Goal: Information Seeking & Learning: Find specific fact

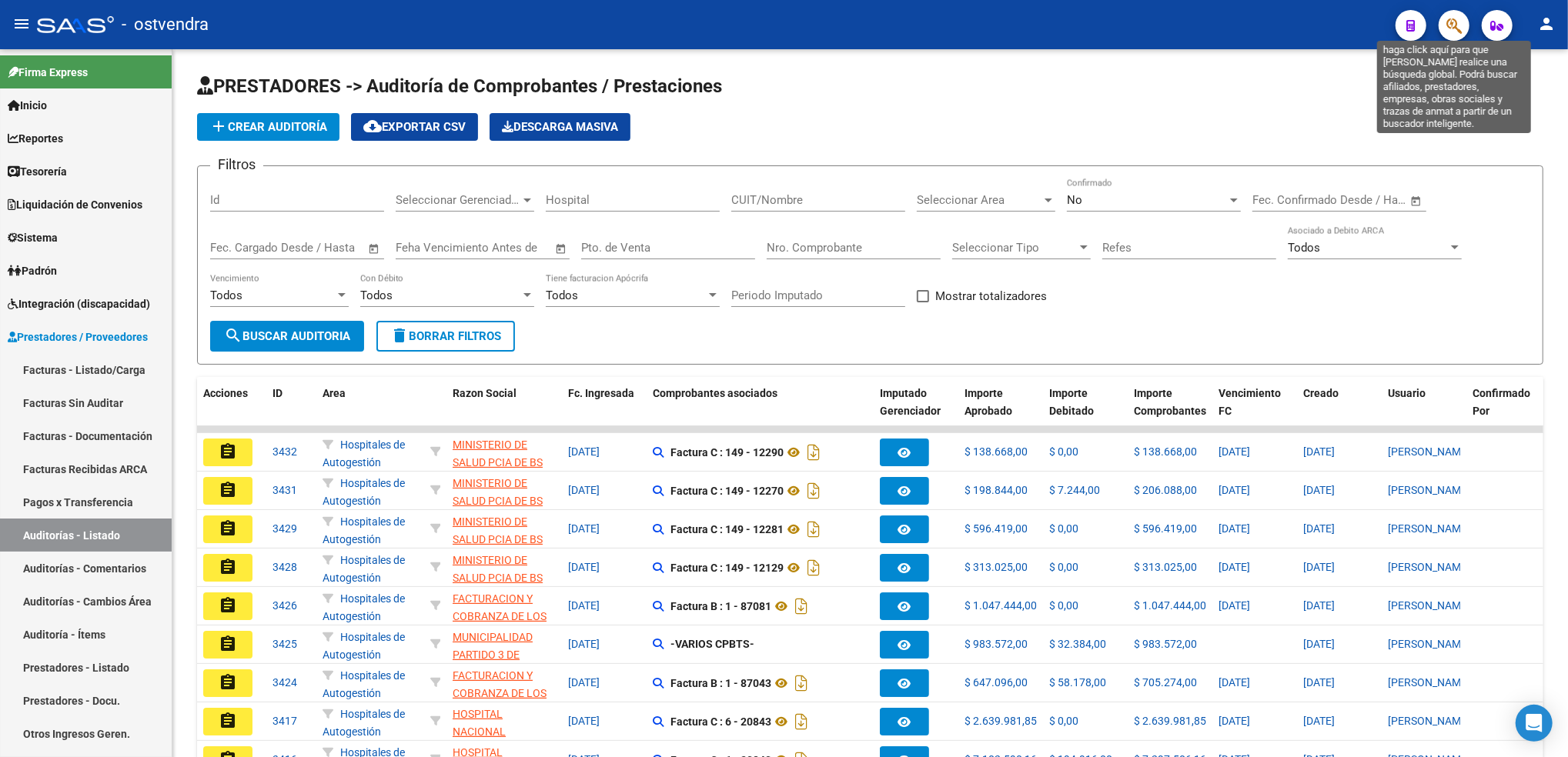
click at [1450, 23] on icon "button" at bounding box center [1454, 26] width 16 height 18
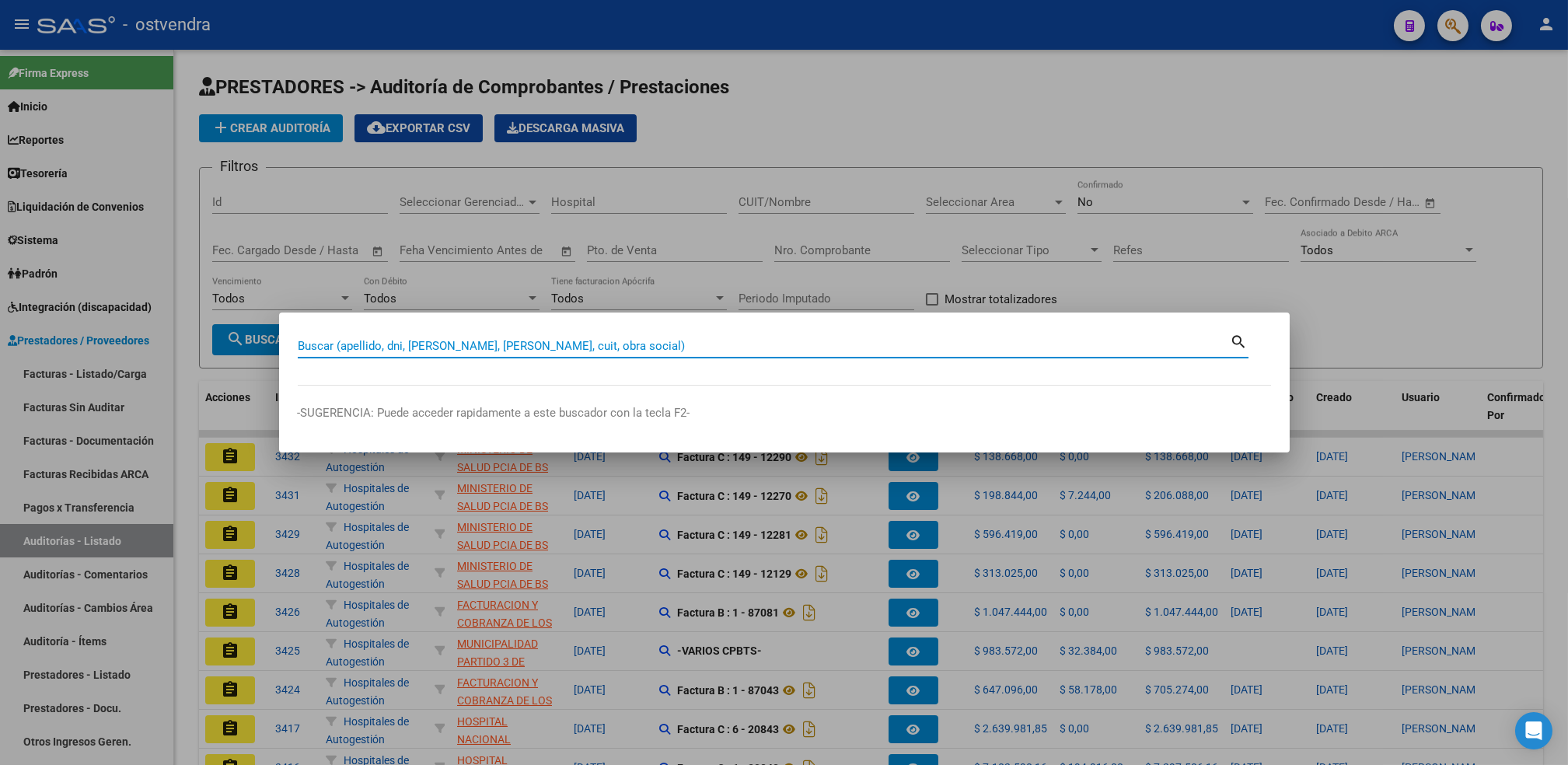
click at [878, 346] on input "Buscar (apellido, dni, [PERSON_NAME], [PERSON_NAME], cuit, obra social)" at bounding box center [764, 346] width 933 height 14
paste input "17909856"
type input "17909856"
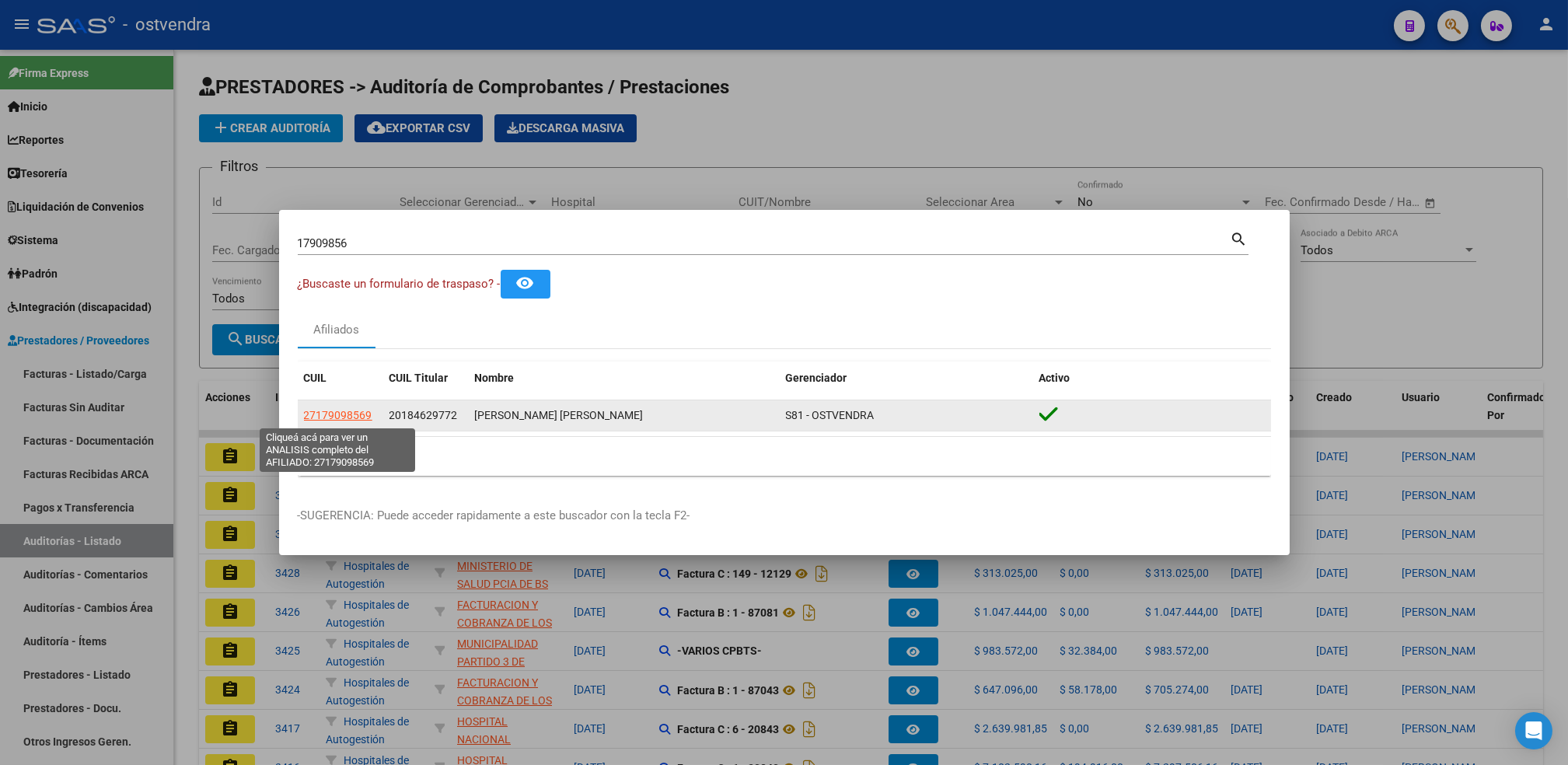
click at [336, 411] on span "27179098569" at bounding box center [338, 415] width 68 height 12
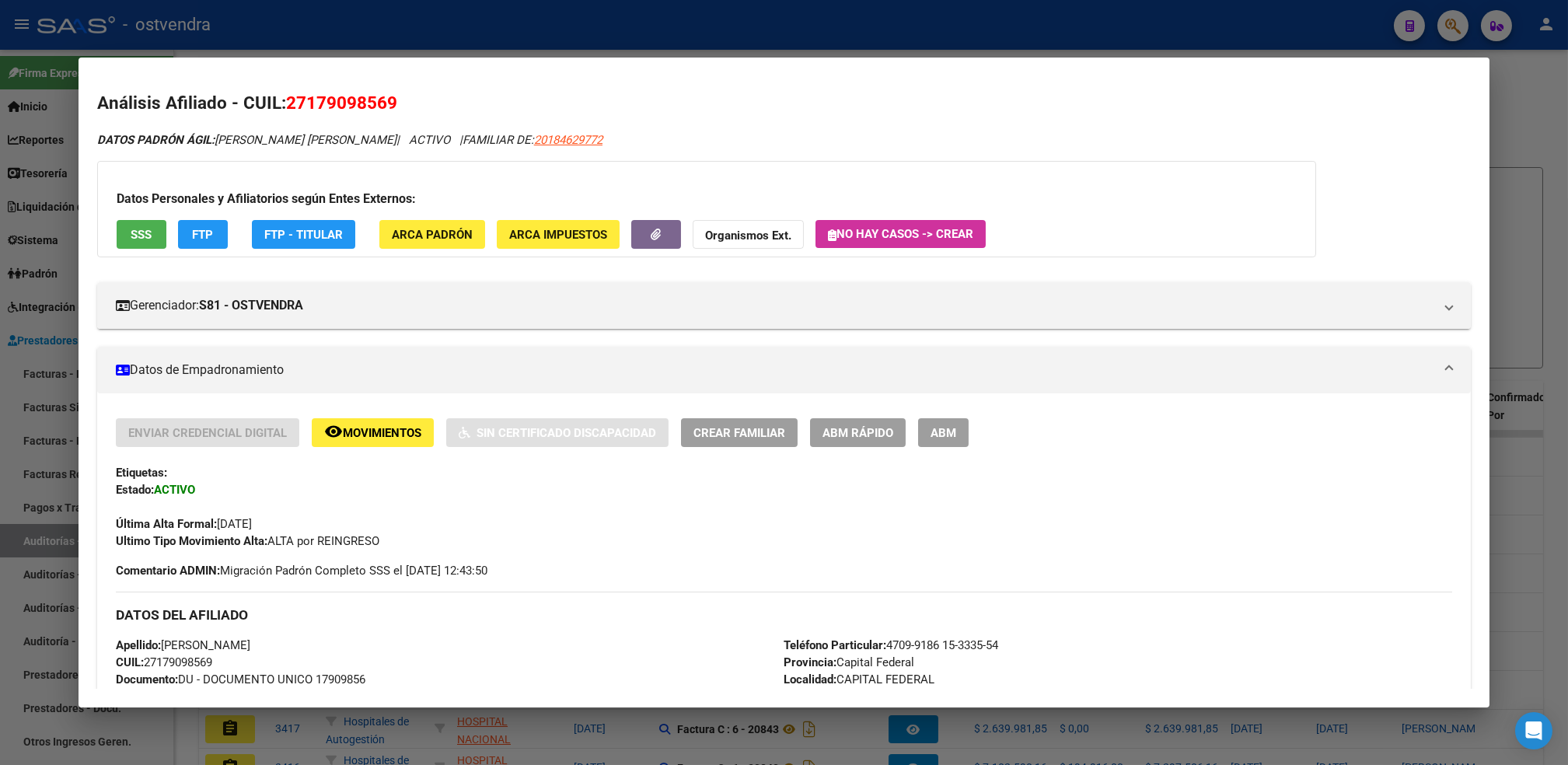
drag, startPoint x: 548, startPoint y: 137, endPoint x: 639, endPoint y: 140, distance: 91.0
click at [639, 140] on div "DATOS PADRÓN ÁGIL: [PERSON_NAME] [PERSON_NAME] | ACTIVO | FAMILIAR DE: 20184629…" at bounding box center [784, 140] width 1373 height 18
copy span "20184629772"
click at [1527, 75] on div at bounding box center [784, 382] width 1568 height 765
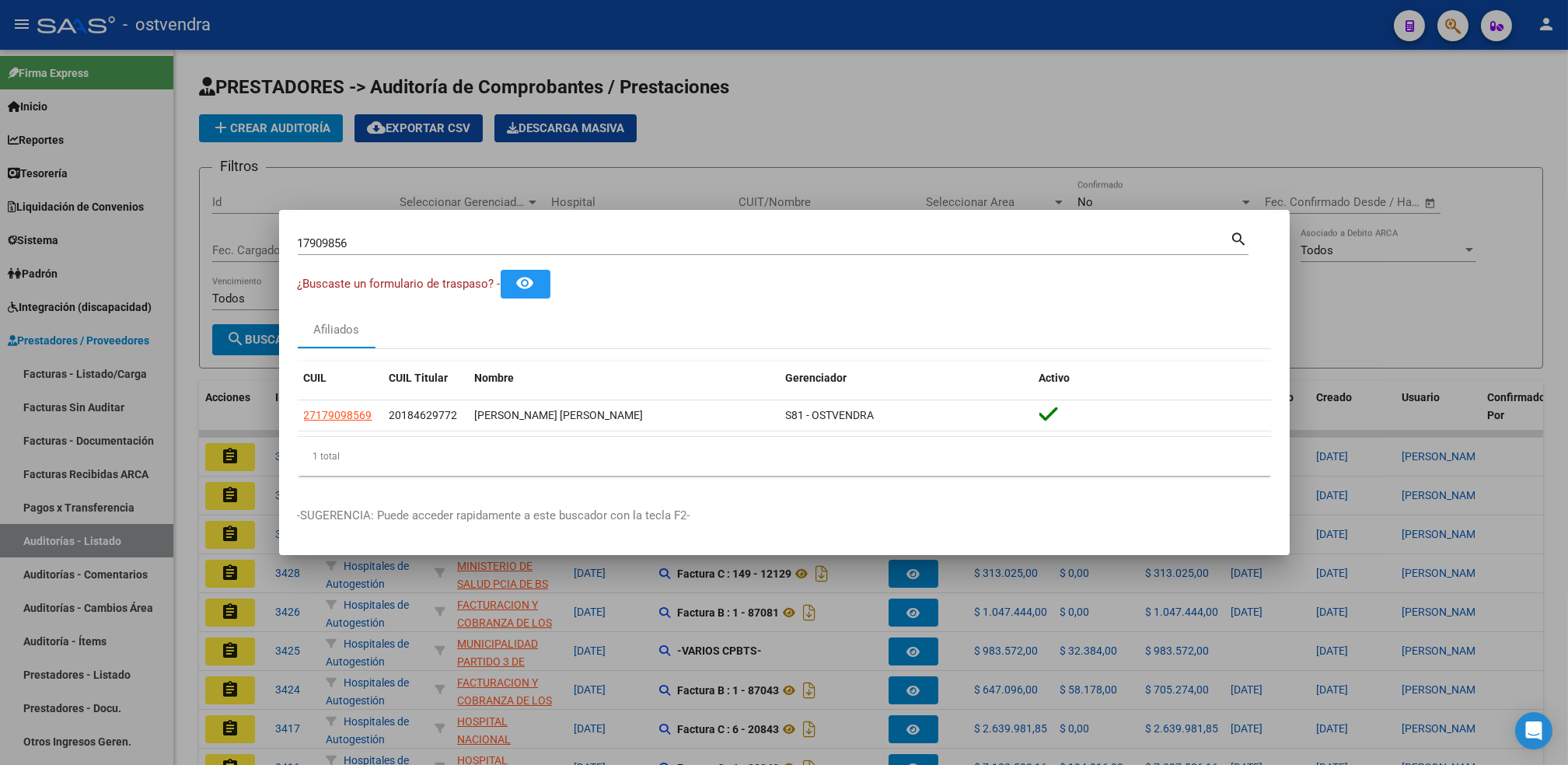
click at [804, 124] on div at bounding box center [784, 382] width 1568 height 765
